Goal: Information Seeking & Learning: Learn about a topic

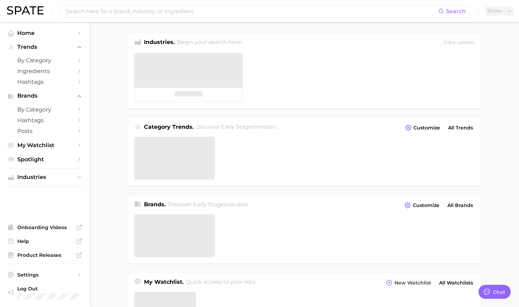
type textarea "x"
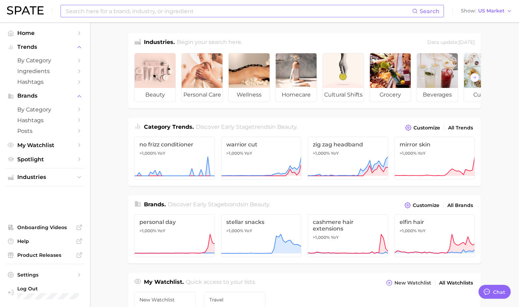
click at [112, 14] on input at bounding box center [238, 11] width 347 height 12
type input "autumn core"
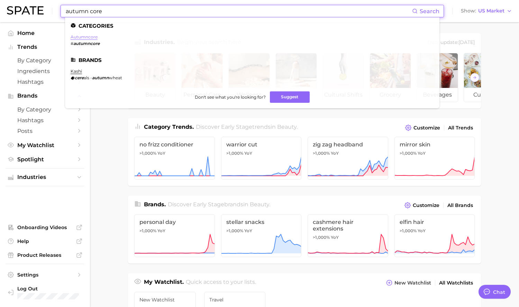
click at [82, 37] on link "autumncore" at bounding box center [84, 36] width 27 height 5
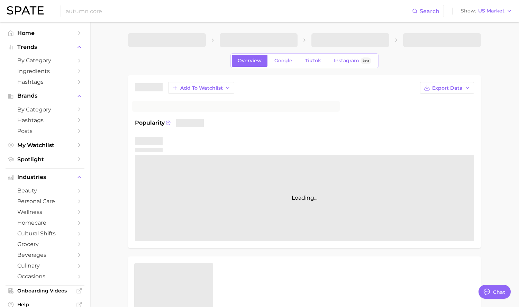
type textarea "x"
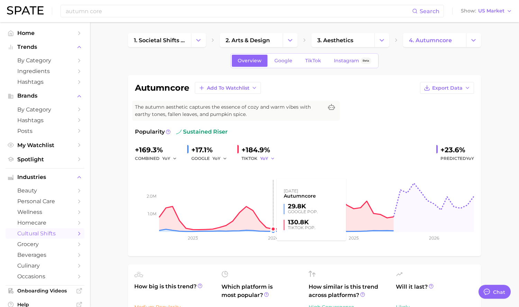
click at [270, 163] on icon "1.0m 2.0m 2023 2024 2025 2026" at bounding box center [304, 206] width 339 height 87
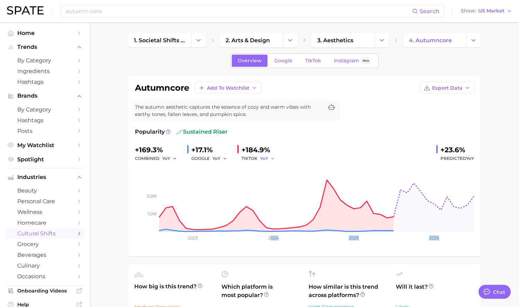
click at [269, 159] on button "YoY" at bounding box center [267, 158] width 15 height 8
click at [261, 193] on button "MoM" at bounding box center [242, 194] width 76 height 12
click at [270, 158] on span "MoM" at bounding box center [265, 158] width 10 height 6
click at [249, 180] on button "QoQ" at bounding box center [242, 182] width 76 height 12
click at [271, 160] on button "QoQ" at bounding box center [268, 158] width 17 height 8
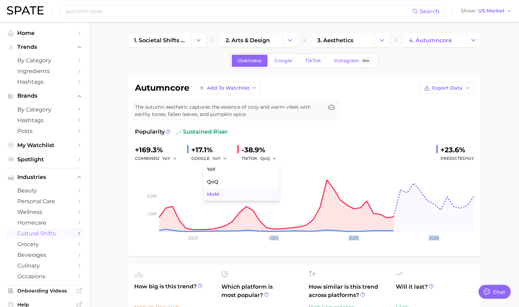
click at [263, 189] on button "MoM" at bounding box center [242, 194] width 76 height 12
click at [260, 160] on span "MoM" at bounding box center [265, 158] width 10 height 6
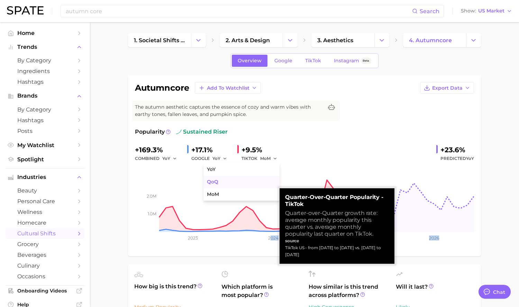
click at [231, 182] on button "QoQ" at bounding box center [242, 182] width 76 height 12
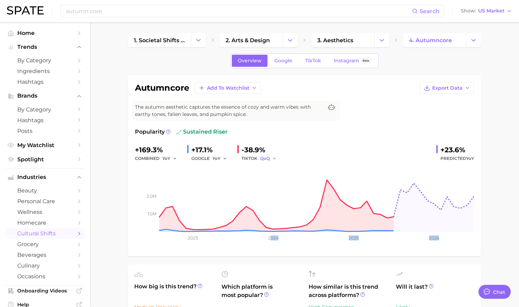
click at [266, 158] on span "QoQ" at bounding box center [265, 158] width 10 height 6
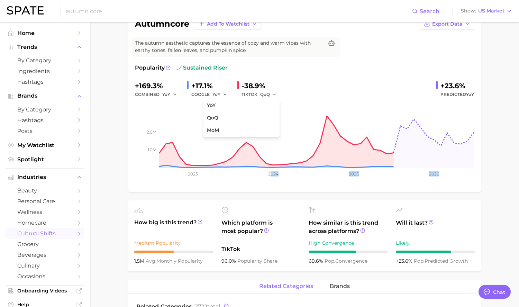
scroll to position [83, 0]
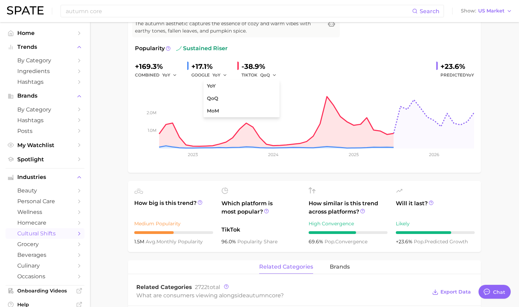
click at [149, 247] on ul "How big is this trend? Medium Popularity 1.5m avg. monthly popularity Which pla…" at bounding box center [304, 216] width 353 height 71
click at [153, 241] on abbr "avg." at bounding box center [151, 242] width 11 height 6
click at [200, 202] on icon at bounding box center [200, 202] width 5 height 5
click at [174, 203] on span "How big is this trend?" at bounding box center [173, 207] width 79 height 17
drag, startPoint x: 134, startPoint y: 242, endPoint x: 154, endPoint y: 242, distance: 20.4
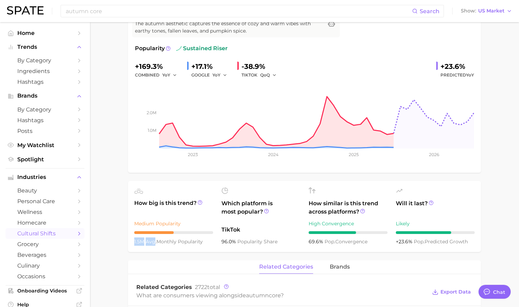
click at [154, 242] on div "1.5m avg. monthly popularity" at bounding box center [173, 242] width 79 height 8
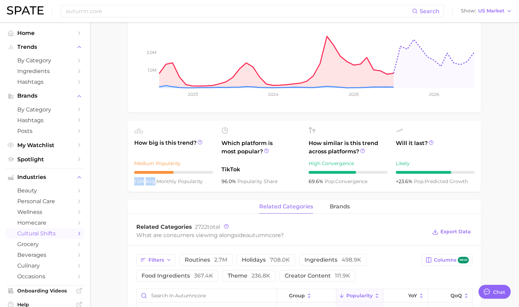
scroll to position [155, 0]
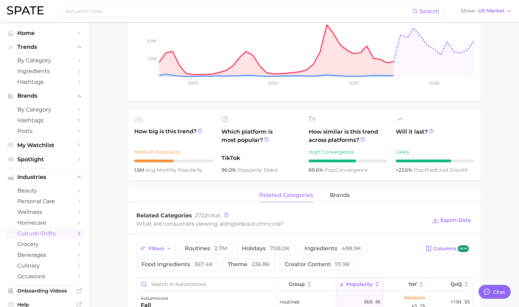
click at [258, 166] on div "96.0% popularity share" at bounding box center [261, 170] width 79 height 8
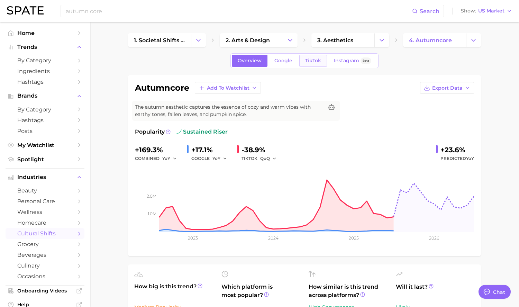
click at [311, 58] on span "TikTok" at bounding box center [313, 61] width 16 height 6
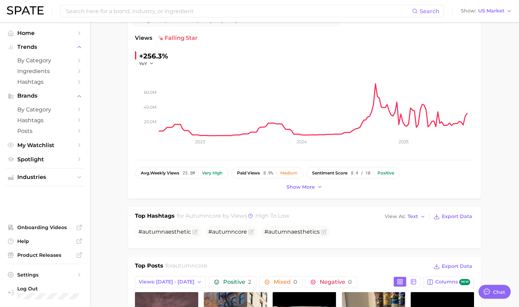
scroll to position [105, 0]
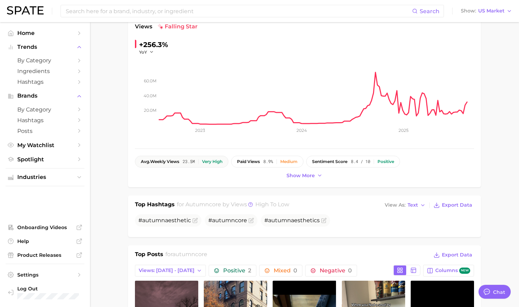
drag, startPoint x: 138, startPoint y: 161, endPoint x: 180, endPoint y: 162, distance: 42.2
click at [180, 162] on button "avg. weekly views 23.5m Very high" at bounding box center [181, 162] width 93 height 12
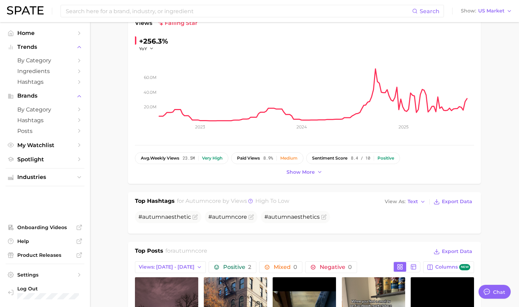
scroll to position [147, 0]
